Goal: Browse casually

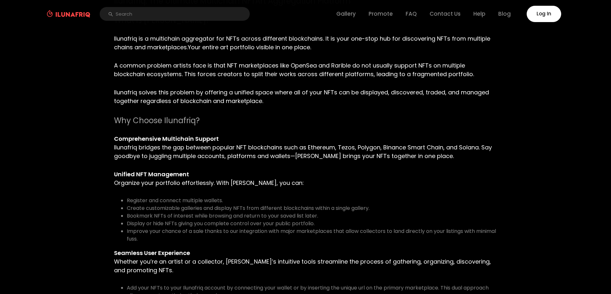
scroll to position [96, 0]
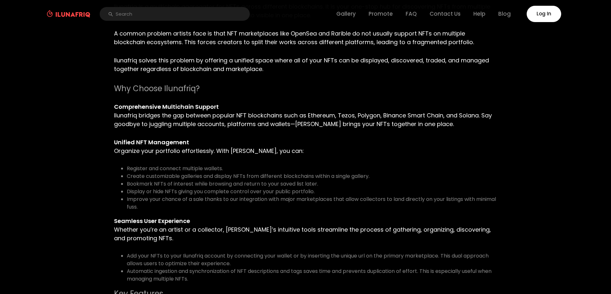
scroll to position [128, 0]
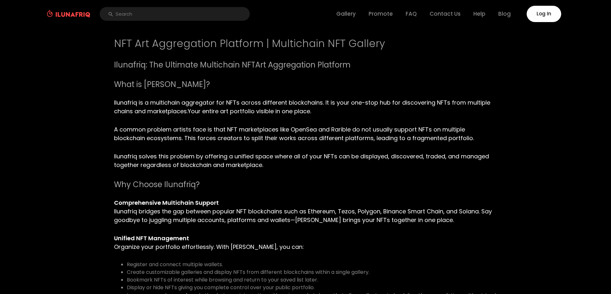
type textarea "03AFcWeA6-Kq2FLcU2GeEdvO5OW6w6d8eK-YAQ8WGSmBmbmOueSyXA-GdQYUrLo7xnvYnFXTWC5QNjP…"
type textarea "03AFcWeA4pc8fQ2DRTjmFhcrGo1BlqTBAFdSufUmHOSAZrwFuch9aHMfmVw0wvWgErjHgsLfWqs4UqA…"
type textarea "03AFcWeA7q3GR6zRGeoXKG7YD9F9n0ta5O4OIGSEuoAgSONWYncnqp21tHYuSF68a0yqJX29WtKpg62…"
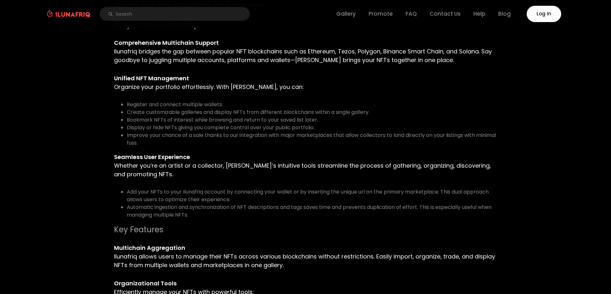
scroll to position [192, 0]
